Goal: Task Accomplishment & Management: Manage account settings

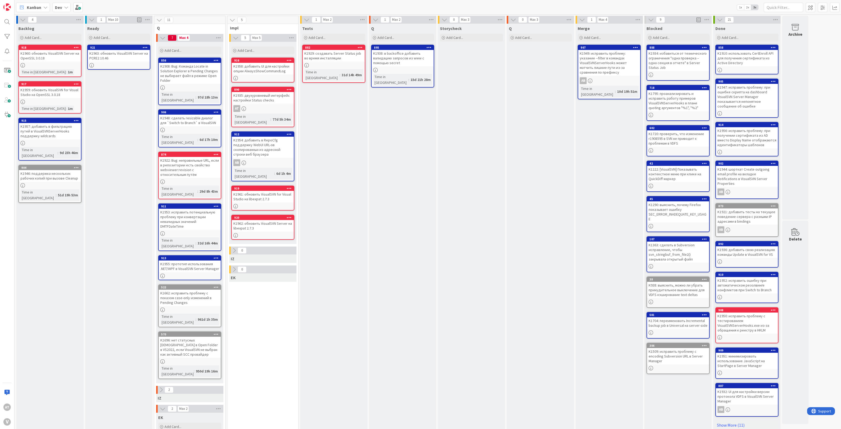
click at [192, 209] on div "K1953: исправить потенциальную проблему при конвертации невалидных значений DMT…" at bounding box center [190, 219] width 62 height 21
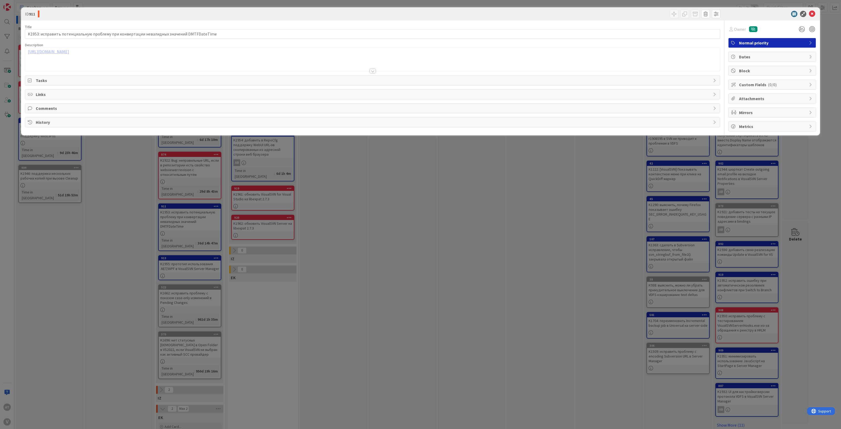
click at [48, 122] on span "History" at bounding box center [373, 122] width 675 height 6
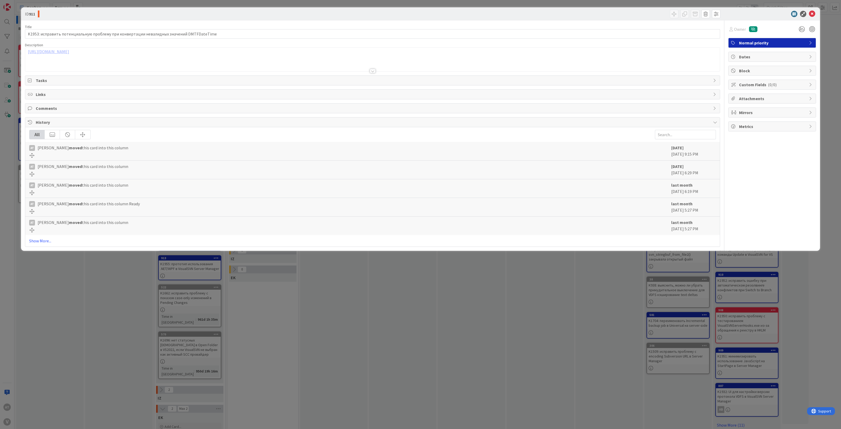
click at [102, 309] on div "ID 911 Title 88 / 128 K1953: исправить потенциальную проблему при конвертации н…" at bounding box center [420, 214] width 841 height 429
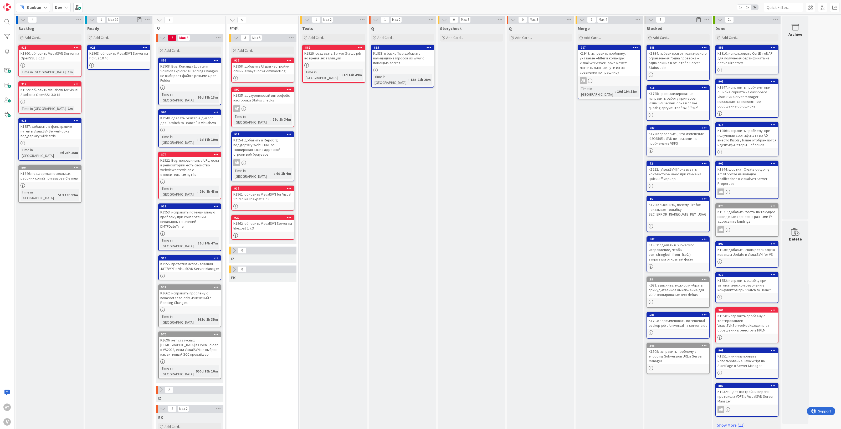
click at [214, 204] on icon at bounding box center [216, 206] width 5 height 4
click at [219, 204] on div at bounding box center [215, 206] width 9 height 4
click at [218, 204] on icon at bounding box center [216, 206] width 5 height 4
click at [217, 204] on icon at bounding box center [216, 206] width 5 height 4
click at [205, 209] on div "K1953: исправить потенциальную проблему при конвертации невалидных значений DMT…" at bounding box center [190, 219] width 62 height 21
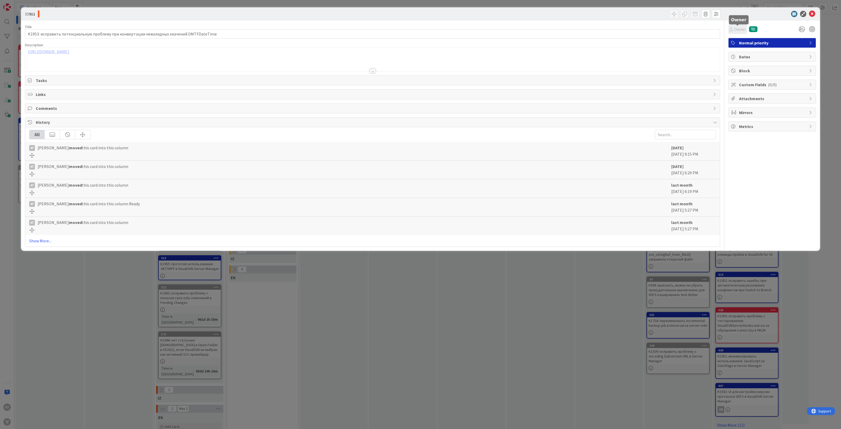
click at [742, 27] on span "Owner" at bounding box center [740, 29] width 12 height 6
click at [744, 28] on span "Owner" at bounding box center [740, 29] width 12 height 6
click at [810, 16] on icon at bounding box center [812, 14] width 6 height 6
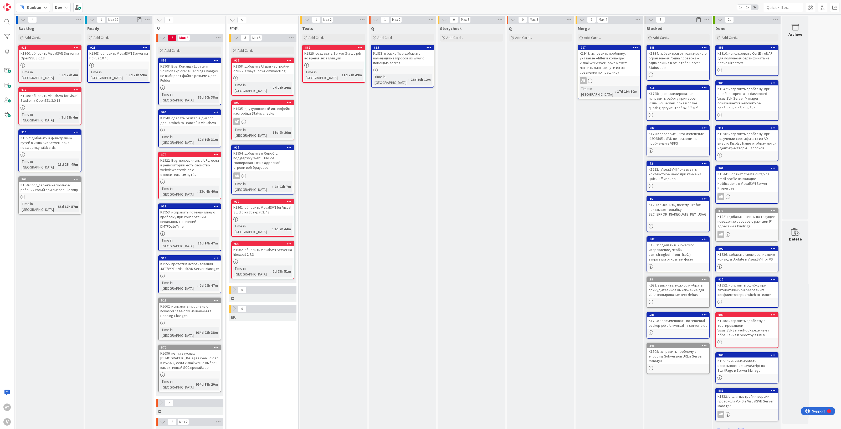
click at [217, 204] on icon at bounding box center [216, 206] width 5 height 4
click at [187, 279] on link "Make Me the Owner" at bounding box center [185, 283] width 71 height 8
